Goal: Check status: Check status

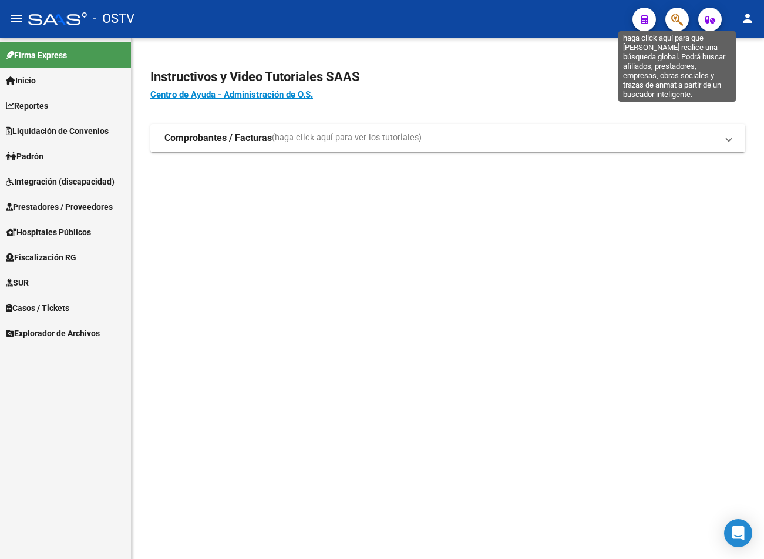
click at [674, 19] on icon "button" at bounding box center [677, 20] width 12 height 14
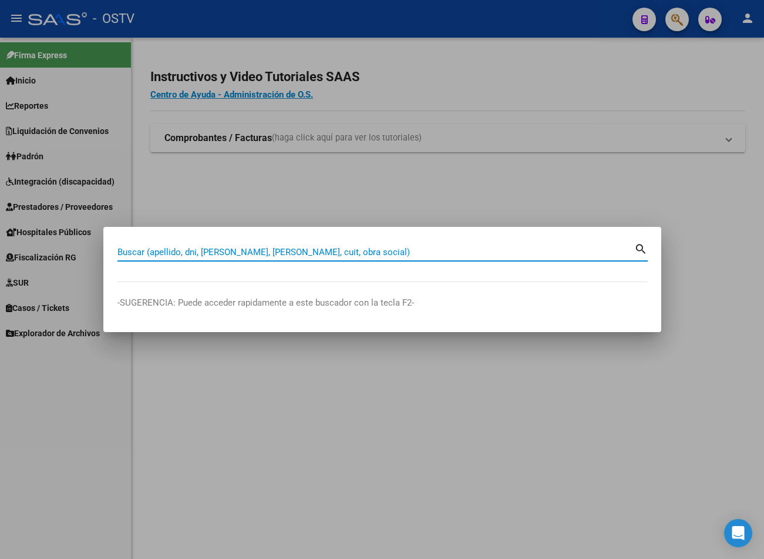
paste input "20293301825"
type input "20293301825"
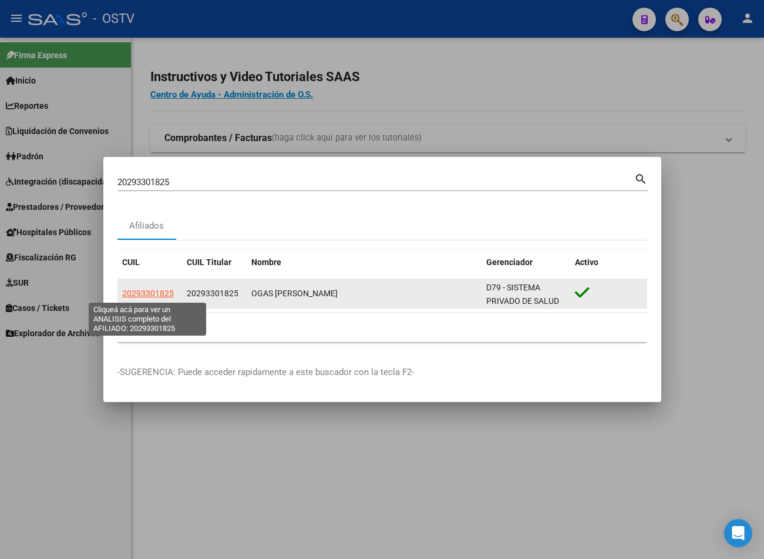
click at [147, 290] on span "20293301825" at bounding box center [148, 292] width 52 height 9
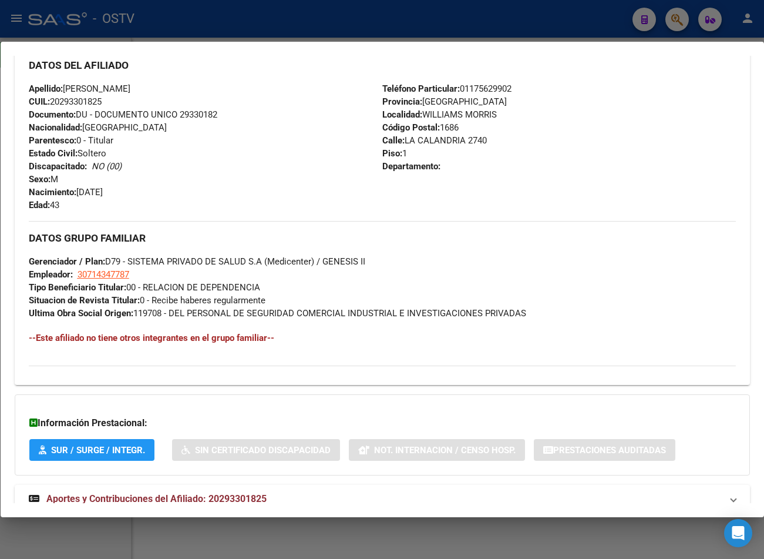
scroll to position [434, 0]
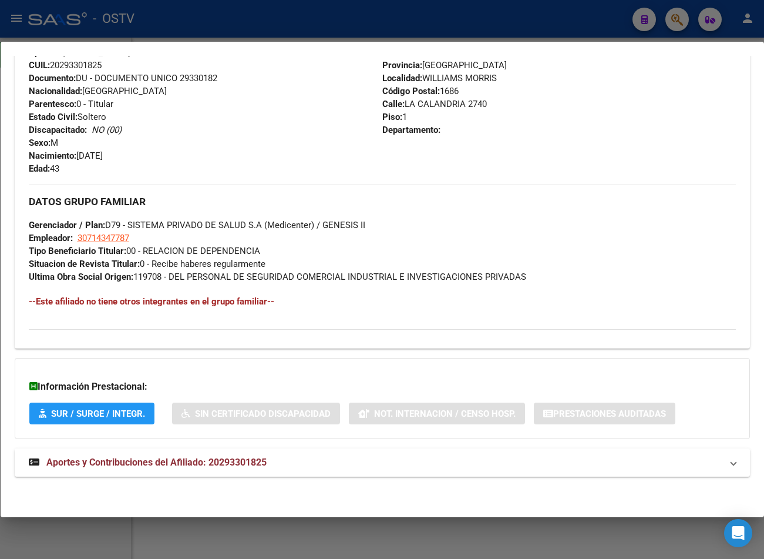
click at [96, 471] on mat-expansion-panel-header "Aportes y Contribuciones del Afiliado: 20293301825" at bounding box center [382, 462] width 735 height 28
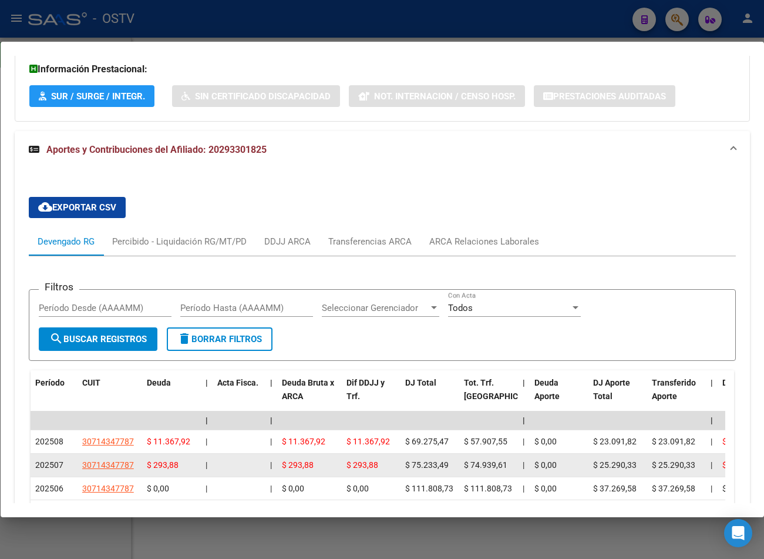
scroll to position [919, 0]
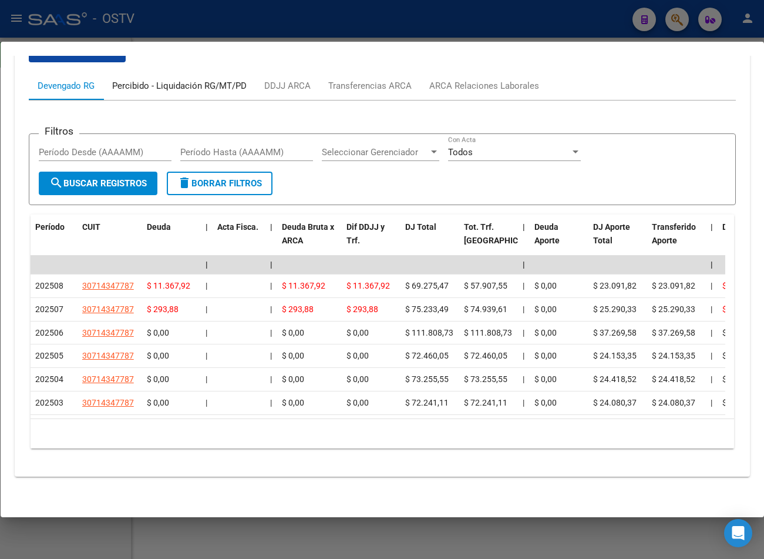
click at [170, 79] on div "Percibido - Liquidación RG/MT/PD" at bounding box center [179, 85] width 135 height 13
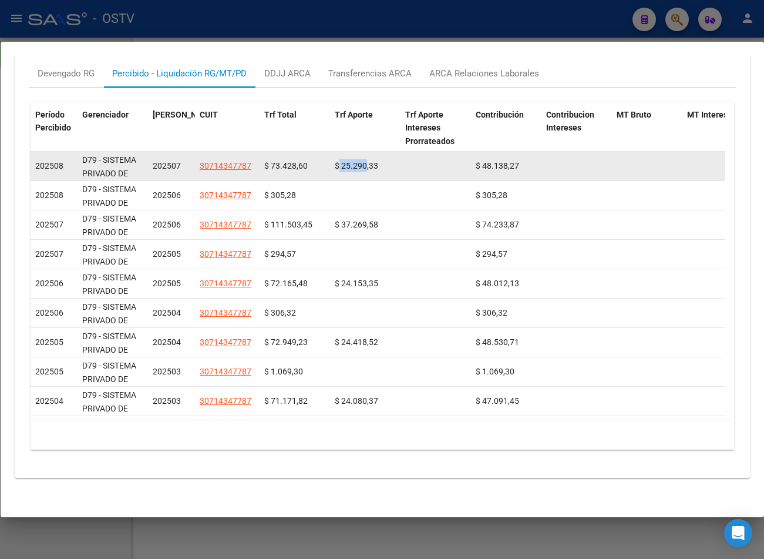
drag, startPoint x: 339, startPoint y: 164, endPoint x: 367, endPoint y: 164, distance: 27.6
click at [367, 164] on span "$ 25.290,33" at bounding box center [356, 165] width 43 height 9
